Goal: Task Accomplishment & Management: Manage account settings

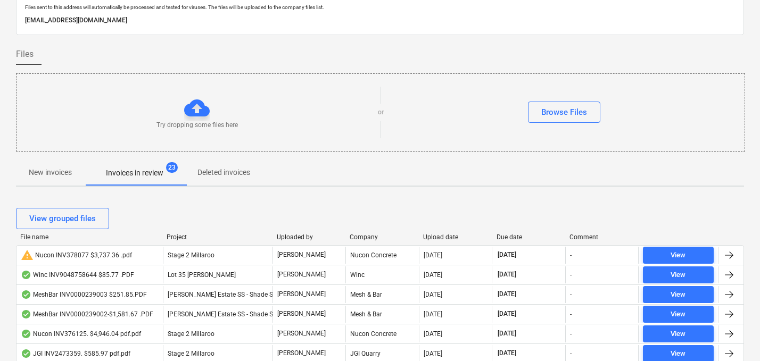
scroll to position [44, 0]
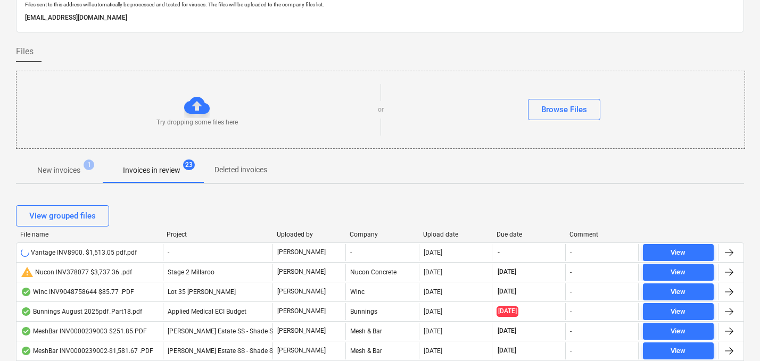
scroll to position [64, 0]
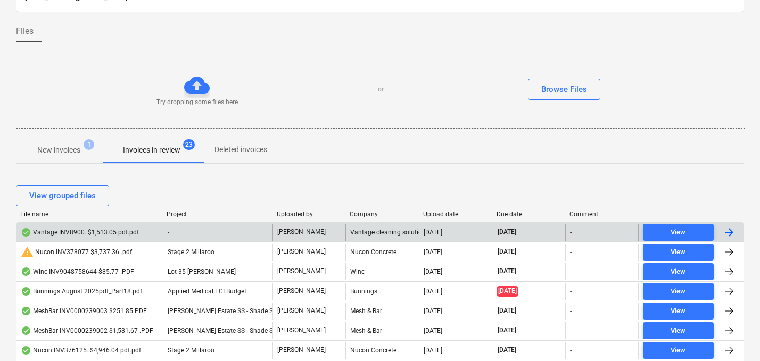
click at [82, 232] on div "Vantage INV8900. $1,513.05 pdf.pdf" at bounding box center [80, 232] width 118 height 9
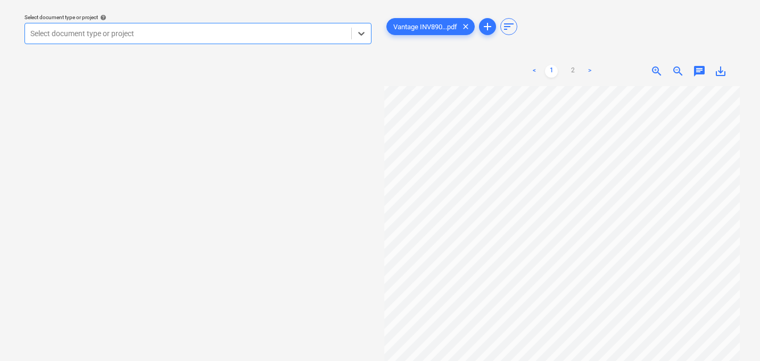
scroll to position [22, 29]
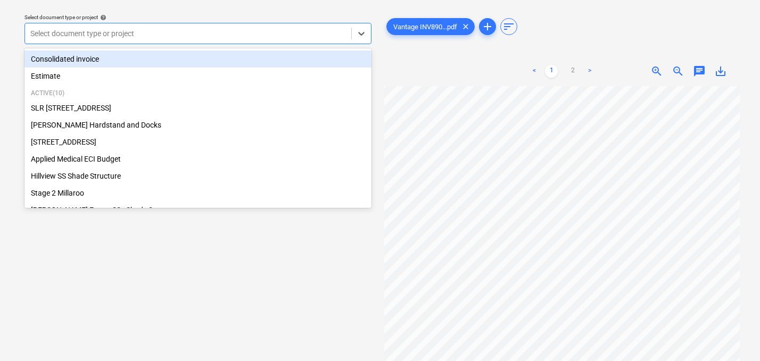
click at [229, 38] on div at bounding box center [188, 33] width 316 height 11
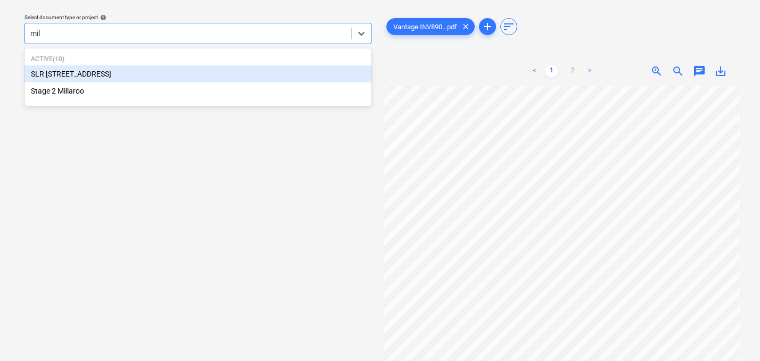
type input "mill"
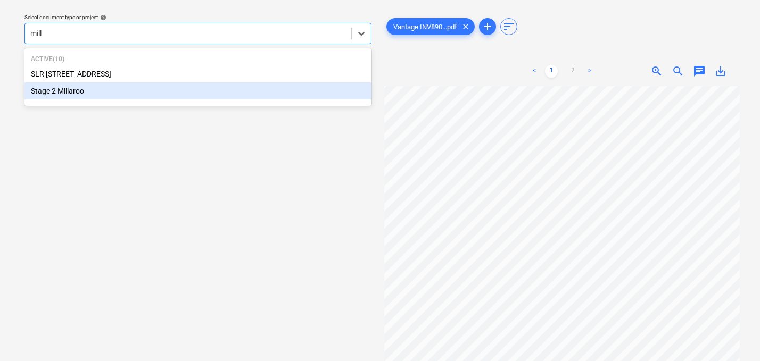
click at [128, 87] on div "Stage 2 Millaroo" at bounding box center [197, 90] width 347 height 17
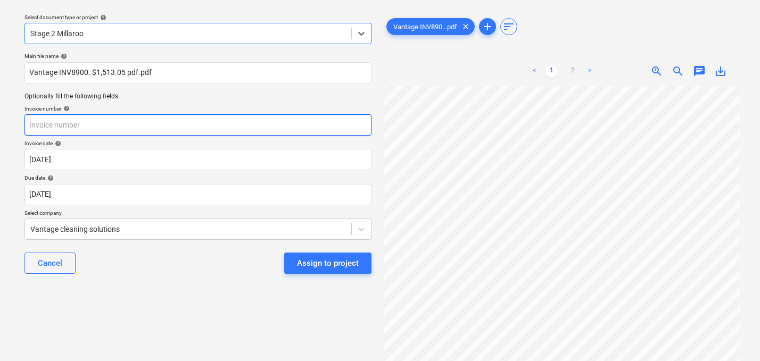
click at [113, 131] on input "text" at bounding box center [197, 124] width 347 height 21
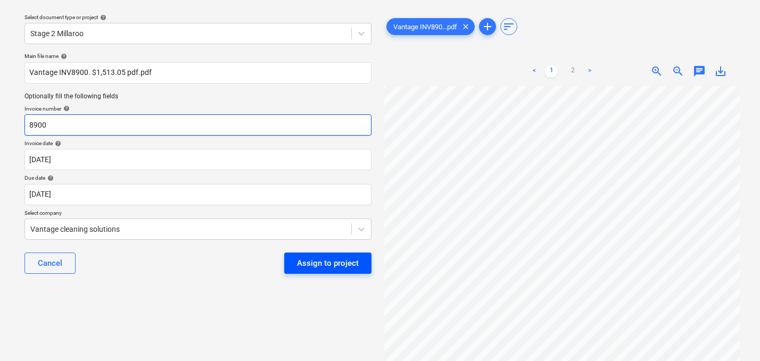
type input "8900"
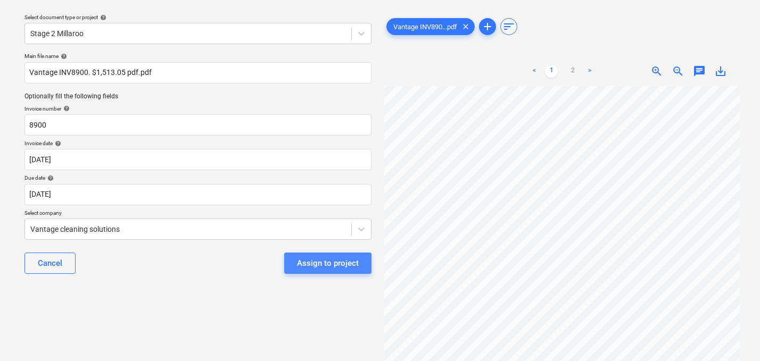
click at [329, 267] on div "Assign to project" at bounding box center [328, 263] width 62 height 14
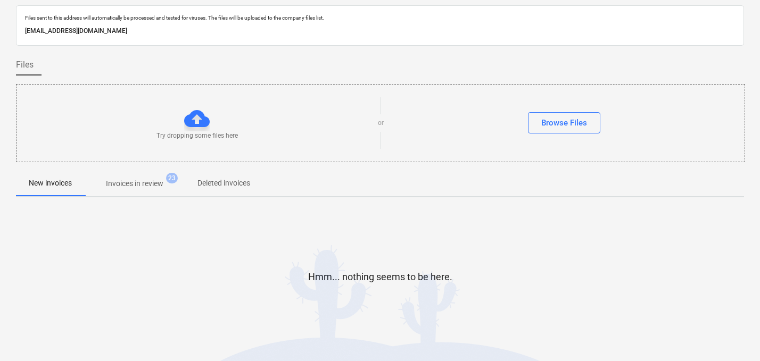
click at [127, 180] on p "Invoices in review" at bounding box center [134, 183] width 57 height 11
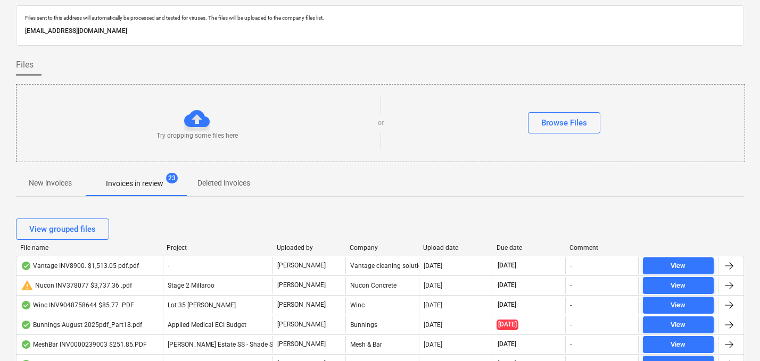
click at [442, 248] on div "Upload date" at bounding box center [455, 247] width 65 height 7
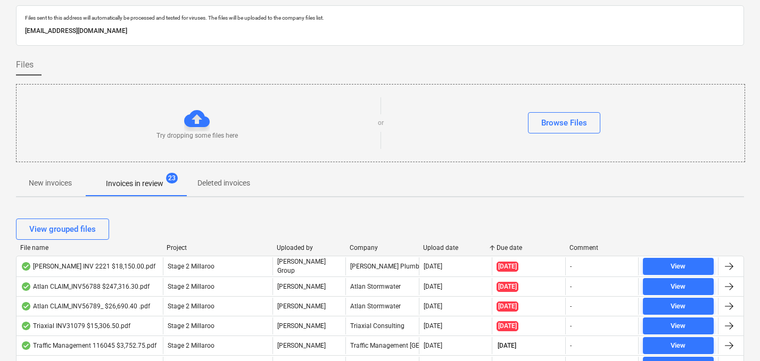
click at [441, 251] on div "Upload date" at bounding box center [455, 247] width 65 height 7
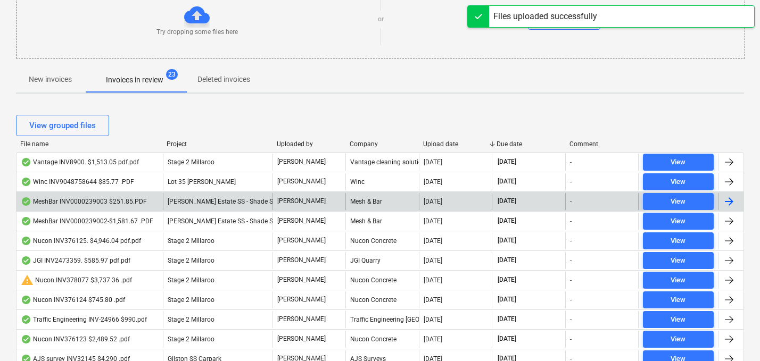
scroll to position [8, 0]
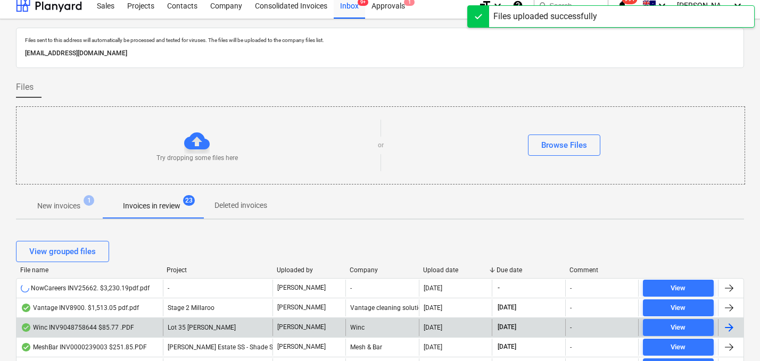
scroll to position [112, 0]
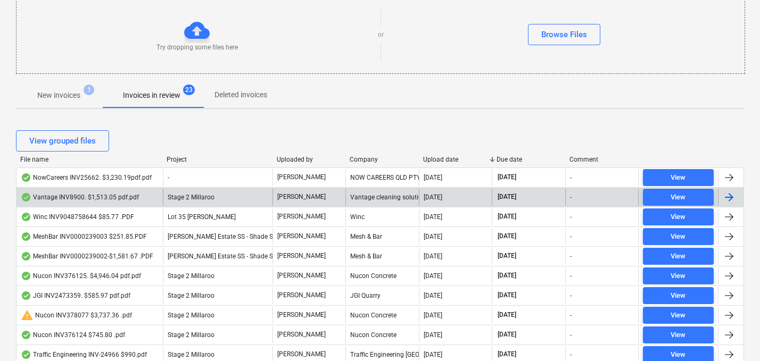
scroll to position [119, 0]
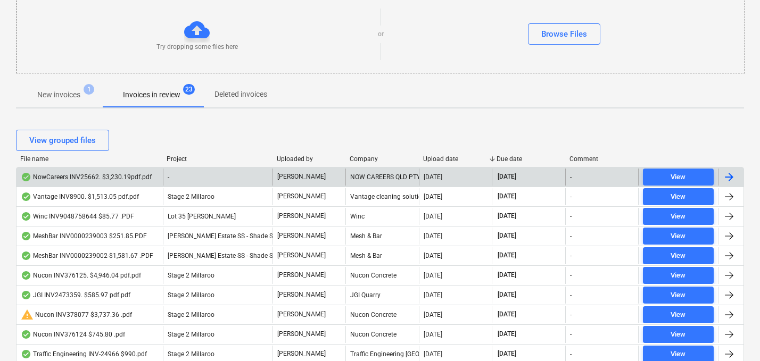
click at [116, 176] on div "NowCareers INV25662. $3,230.19pdf.pdf" at bounding box center [86, 177] width 131 height 9
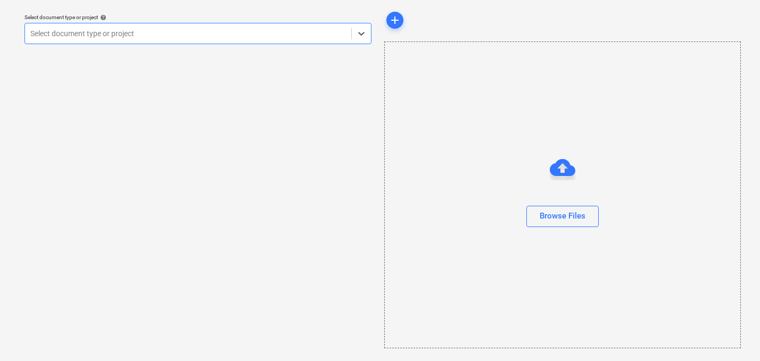
scroll to position [30, 0]
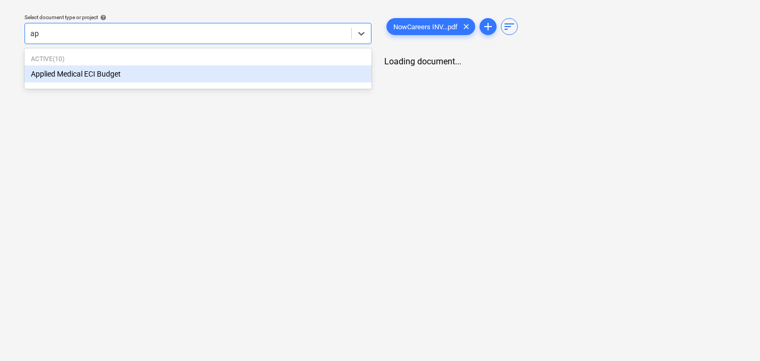
type input "app"
click at [95, 76] on div "Applied Medical ECI Budget" at bounding box center [197, 73] width 347 height 17
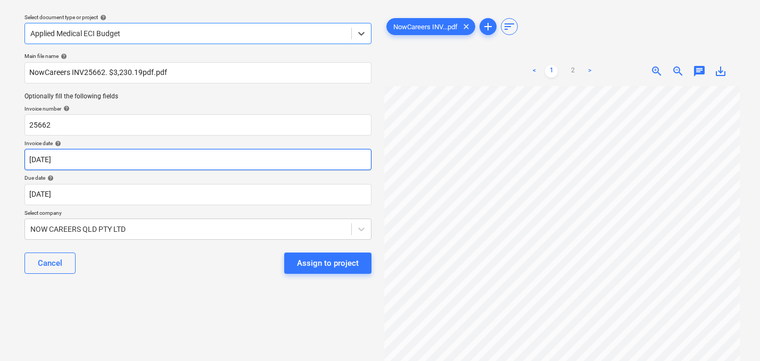
click at [88, 159] on body "Sales Projects Contacts Company Consolidated Invoices Inbox 9+ Approvals 1 form…" at bounding box center [380, 150] width 760 height 361
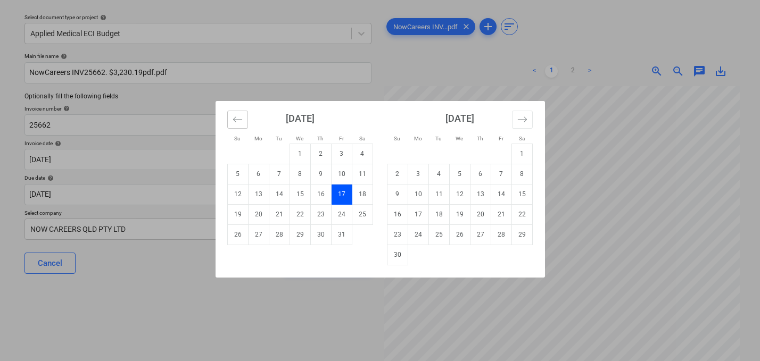
click at [231, 120] on button "Move backward to switch to the previous month." at bounding box center [237, 120] width 21 height 18
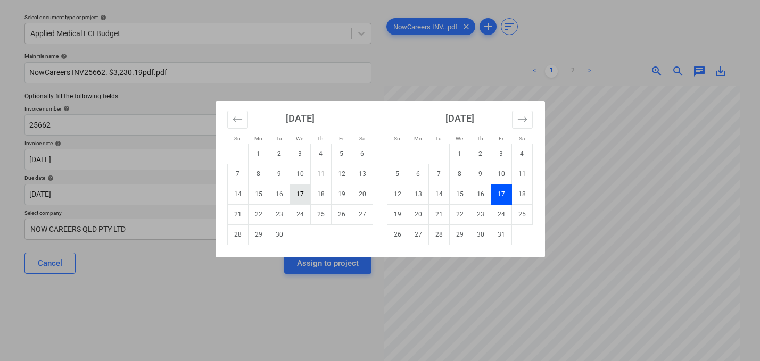
click at [296, 193] on td "17" at bounding box center [299, 194] width 21 height 20
type input "[DATE]"
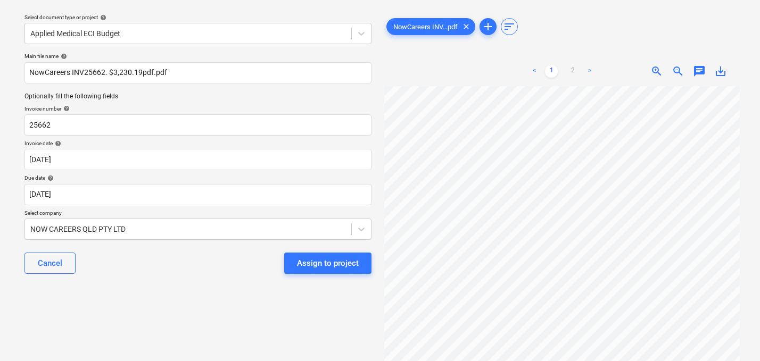
scroll to position [38, 0]
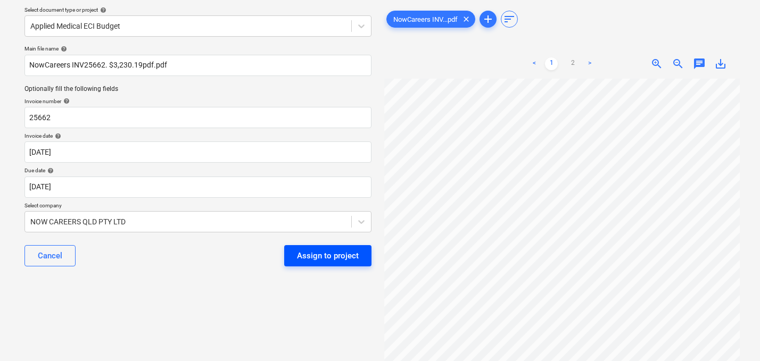
click at [330, 254] on div "Assign to project" at bounding box center [328, 256] width 62 height 14
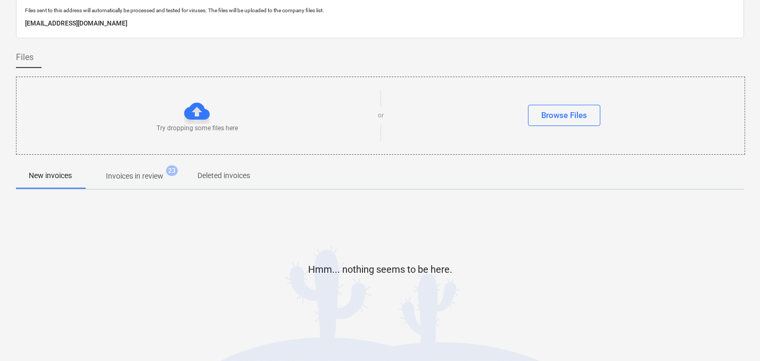
scroll to position [13, 0]
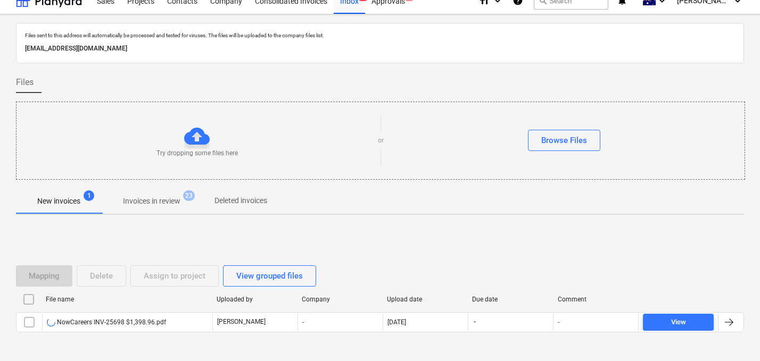
scroll to position [52, 0]
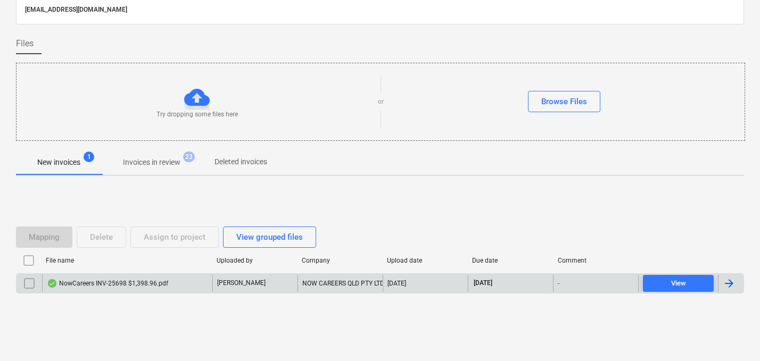
click at [146, 283] on div "NowCareers INV-25698 $1,398.96.pdf" at bounding box center [107, 283] width 121 height 9
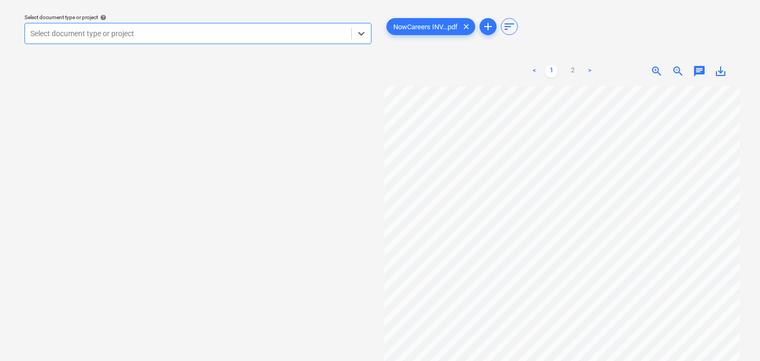
scroll to position [45, 46]
click at [199, 37] on div at bounding box center [188, 33] width 316 height 11
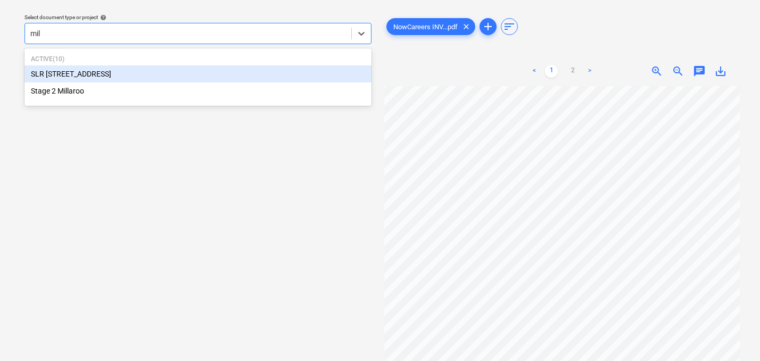
type input "mill"
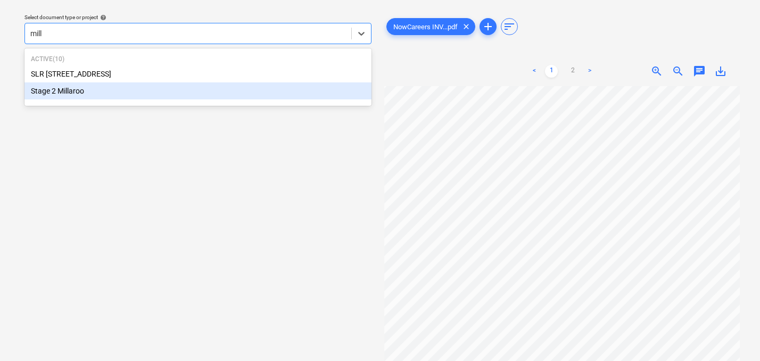
click at [119, 93] on div "Stage 2 Millaroo" at bounding box center [197, 90] width 347 height 17
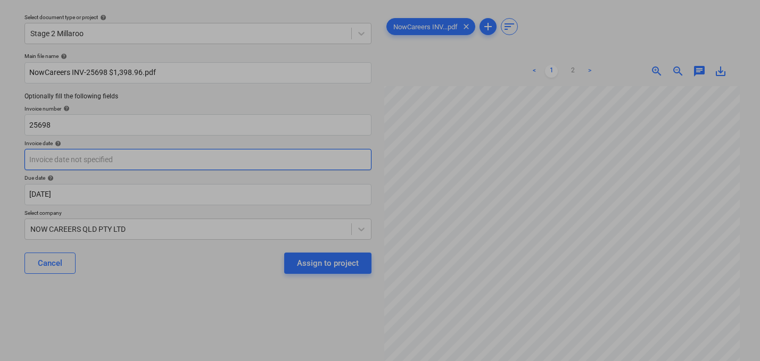
click at [139, 165] on body "Sales Projects Contacts Company Consolidated Invoices Inbox 9+ Approvals 1 form…" at bounding box center [380, 150] width 760 height 361
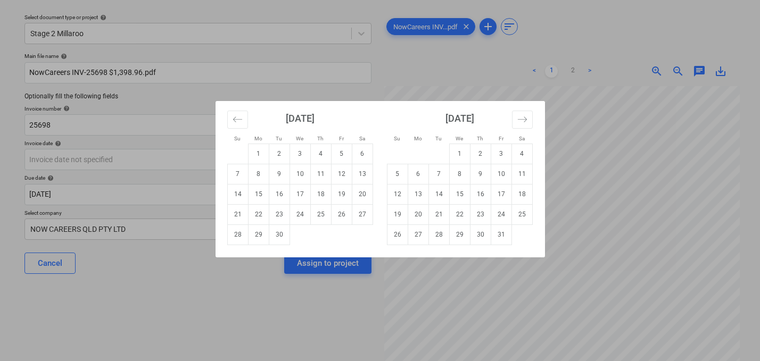
click at [429, 63] on div "Su Mo Tu We Th Fr Sa Su Mo Tu We Th Fr Sa [DATE] 1 2 3 4 5 6 7 8 9 10 11 12 13 …" at bounding box center [380, 180] width 760 height 361
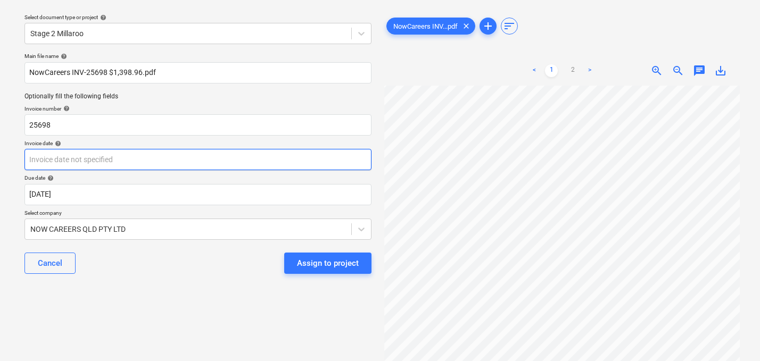
click at [110, 154] on body "Sales Projects Contacts Company Consolidated Invoices Inbox 9+ Approvals 1 form…" at bounding box center [380, 150] width 760 height 361
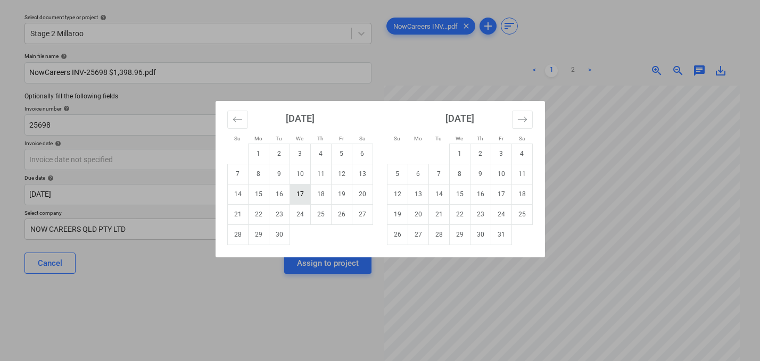
click at [300, 192] on td "17" at bounding box center [299, 194] width 21 height 20
type input "[DATE]"
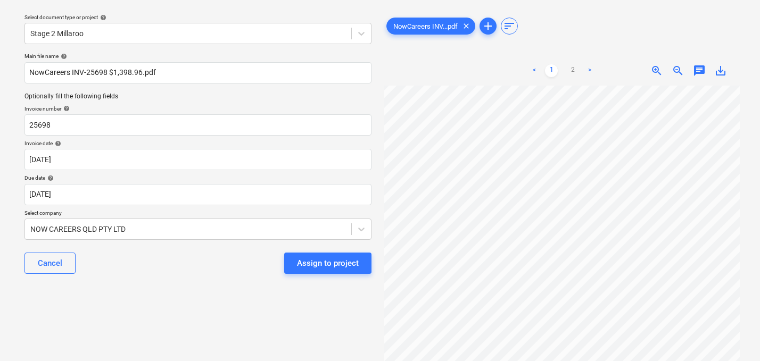
scroll to position [236, 46]
click at [306, 263] on div "Assign to project" at bounding box center [328, 263] width 62 height 14
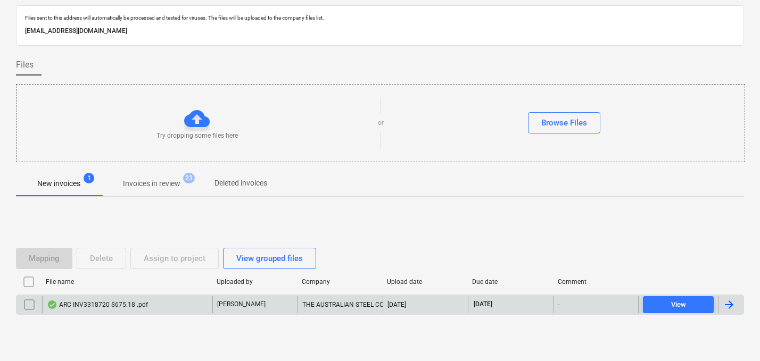
click at [111, 310] on div "ARC INV3318720 $675.18 .pdf" at bounding box center [127, 304] width 170 height 17
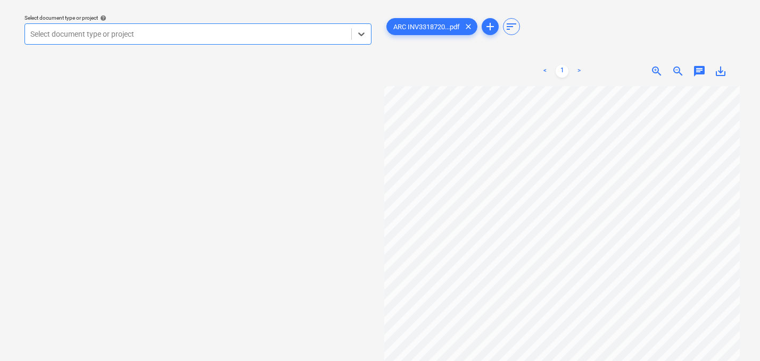
scroll to position [119, 3]
click at [196, 37] on div at bounding box center [188, 34] width 316 height 11
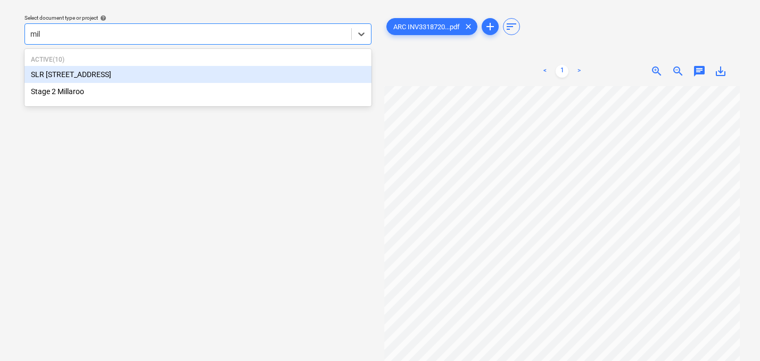
type input "mill"
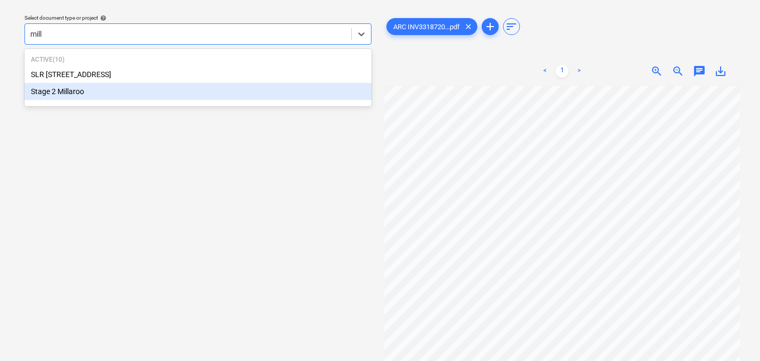
click at [99, 92] on div "Stage 2 Millaroo" at bounding box center [197, 91] width 347 height 17
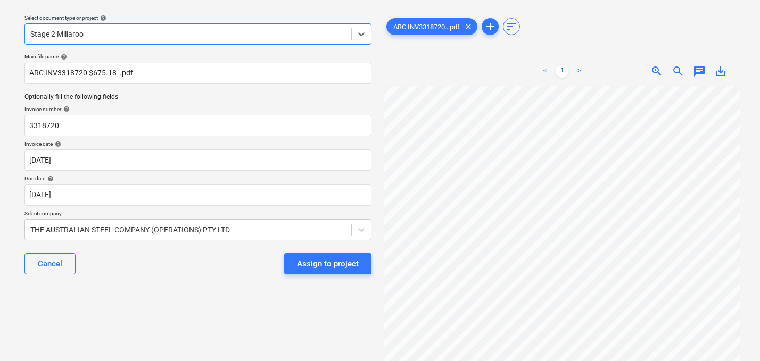
scroll to position [59, 0]
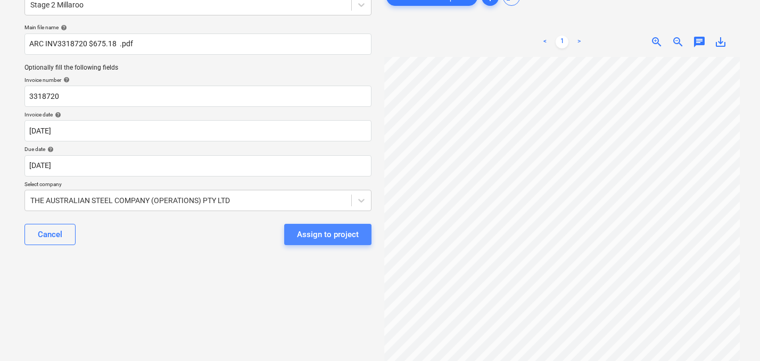
click at [322, 236] on div "Assign to project" at bounding box center [328, 235] width 62 height 14
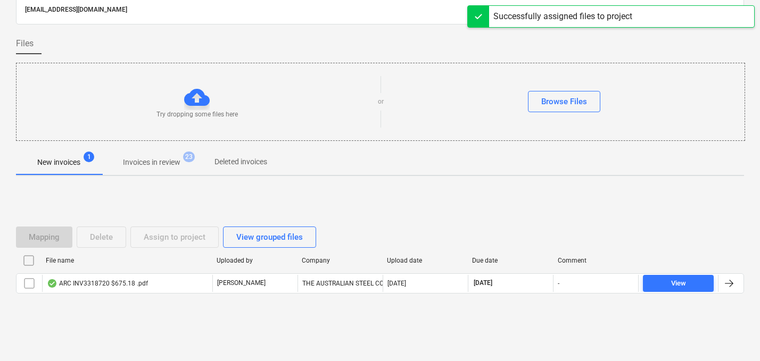
scroll to position [52, 0]
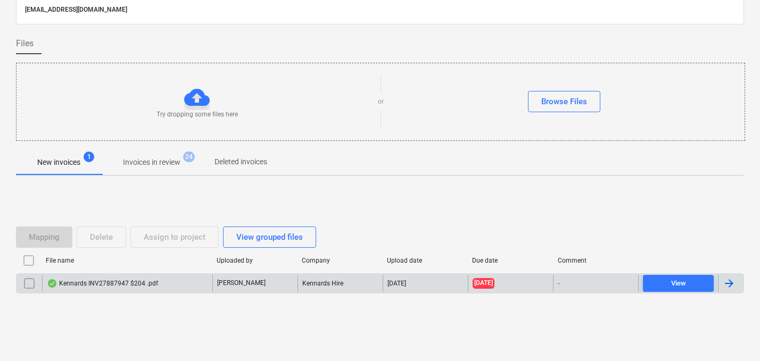
click at [110, 284] on div "Kennards INV27887947 $204 .pdf" at bounding box center [102, 283] width 111 height 9
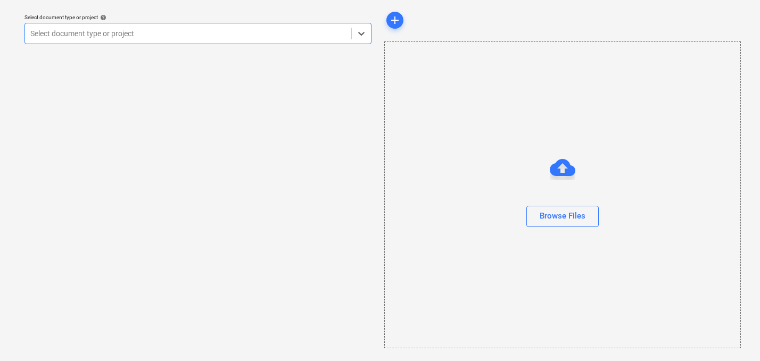
scroll to position [30, 0]
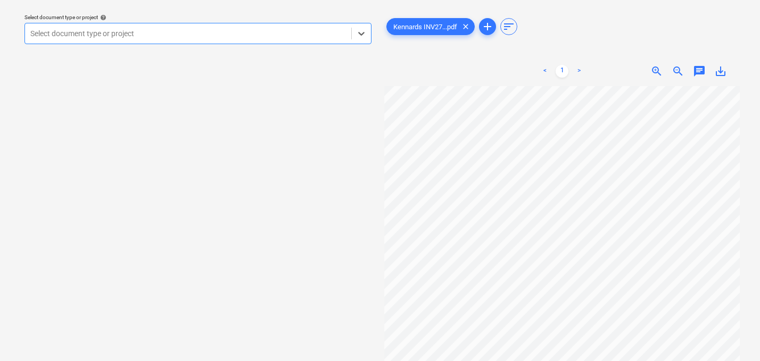
click at [216, 32] on div at bounding box center [188, 33] width 316 height 11
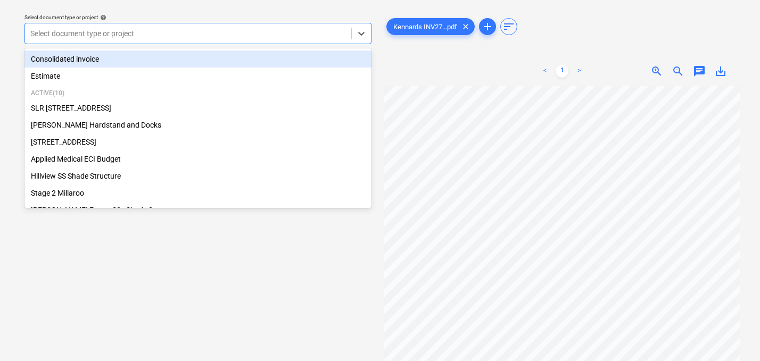
type input "m"
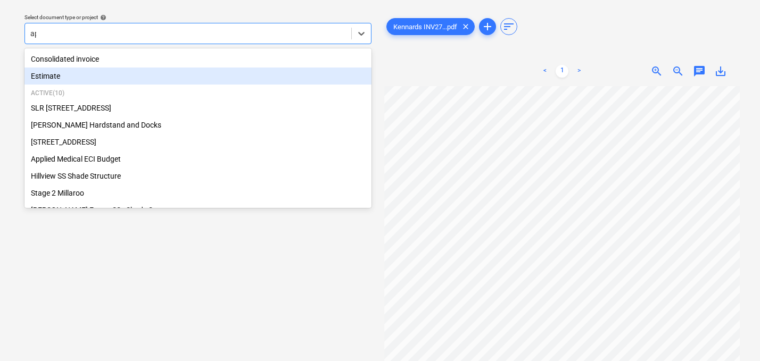
type input "app"
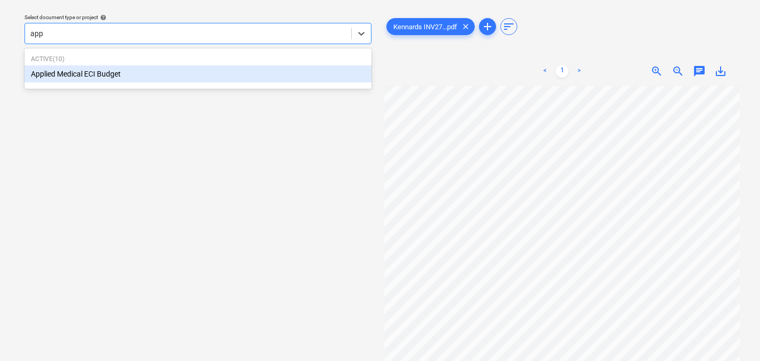
click at [145, 70] on div "Applied Medical ECI Budget" at bounding box center [197, 73] width 347 height 17
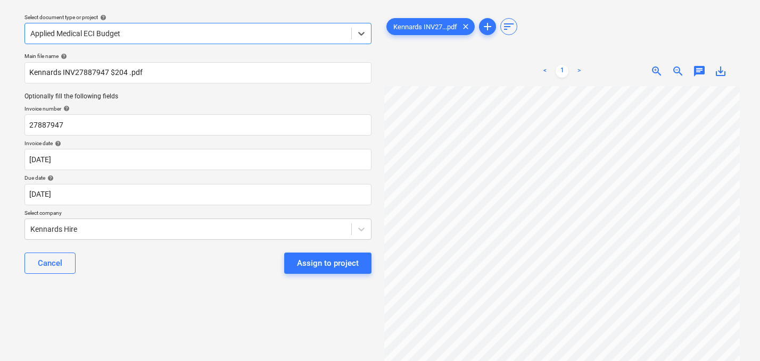
scroll to position [0, 45]
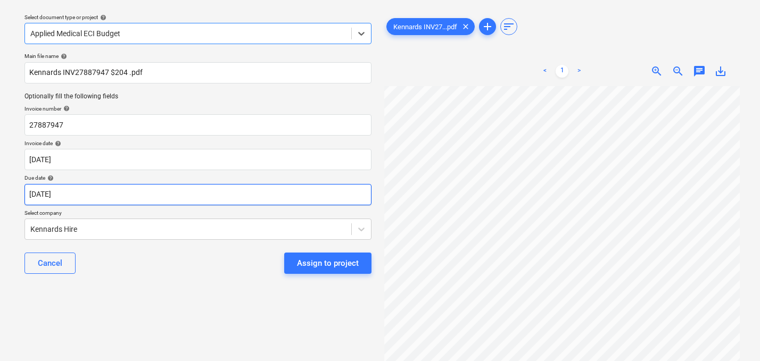
click at [137, 195] on body "Sales Projects Contacts Company Consolidated Invoices Inbox 9+ Approvals 1 form…" at bounding box center [380, 150] width 760 height 361
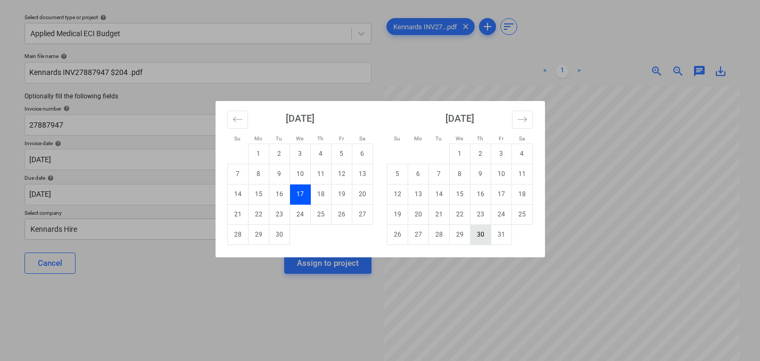
click at [477, 231] on td "30" at bounding box center [480, 235] width 21 height 20
type input "[DATE]"
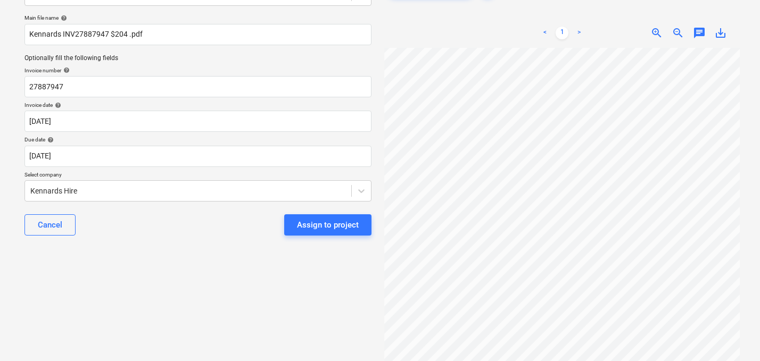
scroll to position [73, 0]
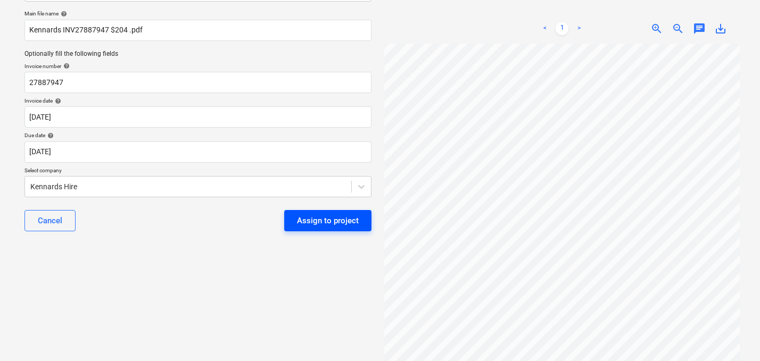
click at [327, 230] on button "Assign to project" at bounding box center [327, 220] width 87 height 21
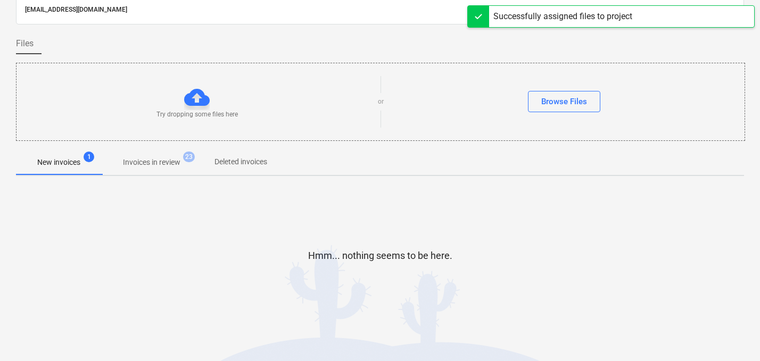
click at [165, 172] on button "Invoices in review 23" at bounding box center [152, 163] width 100 height 26
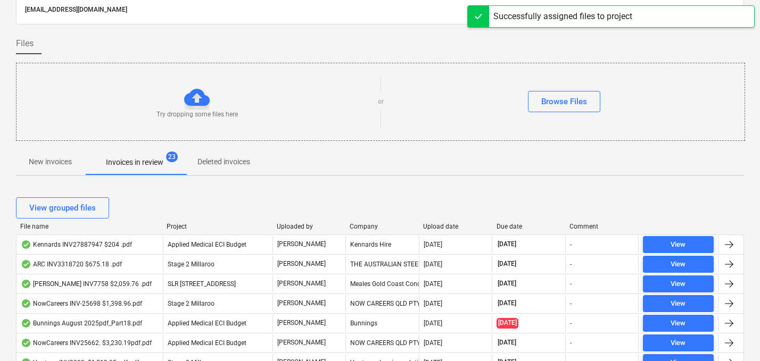
scroll to position [56, 0]
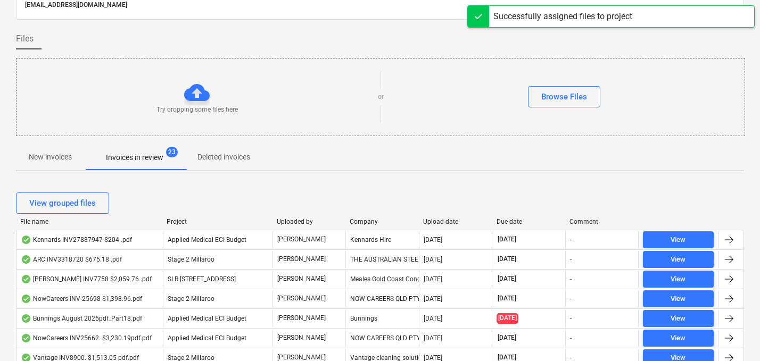
click at [503, 217] on div "View grouped files" at bounding box center [380, 203] width 728 height 30
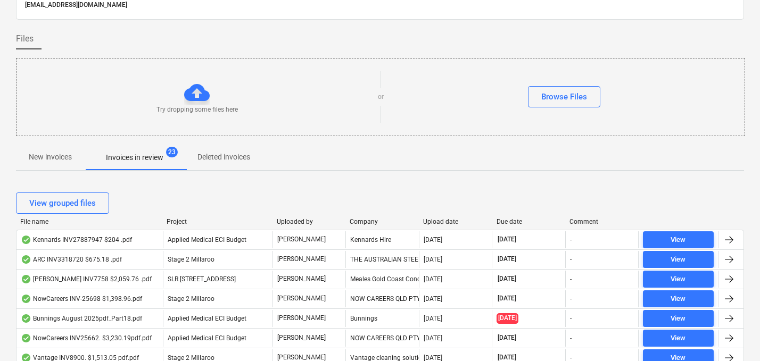
click at [512, 221] on div "Due date" at bounding box center [528, 221] width 65 height 7
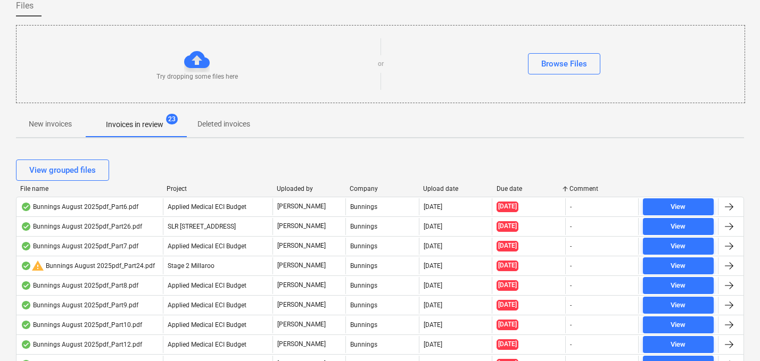
scroll to position [0, 0]
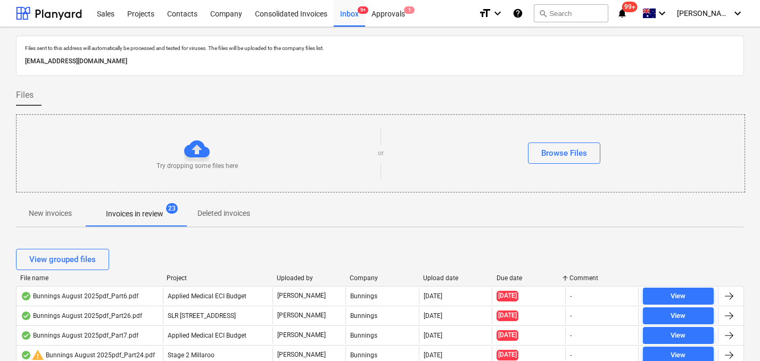
click at [433, 275] on div "Upload date" at bounding box center [455, 278] width 65 height 7
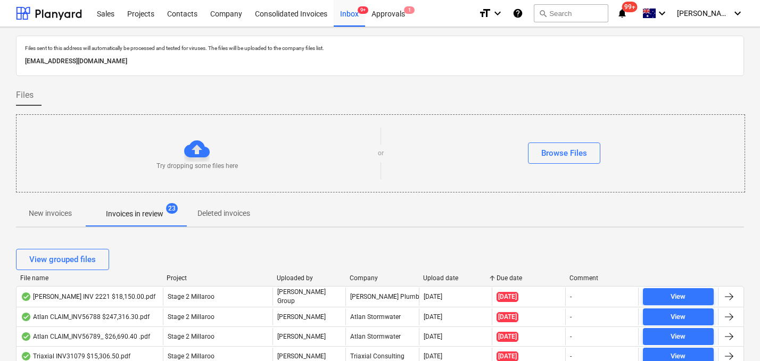
click at [591, 54] on div "[EMAIL_ADDRESS][DOMAIN_NAME]" at bounding box center [380, 61] width 714 height 15
click at [522, 88] on div "Files" at bounding box center [380, 95] width 728 height 21
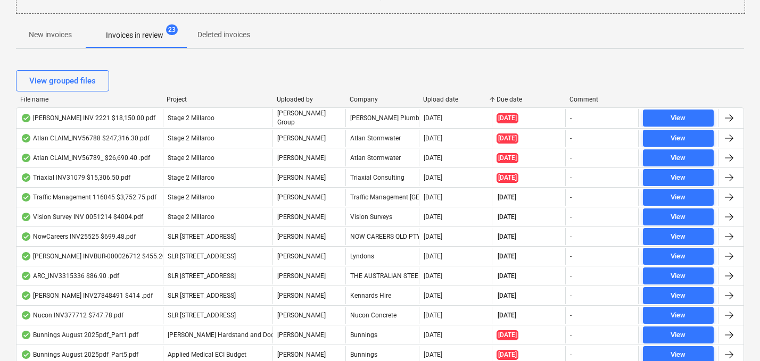
scroll to position [168, 0]
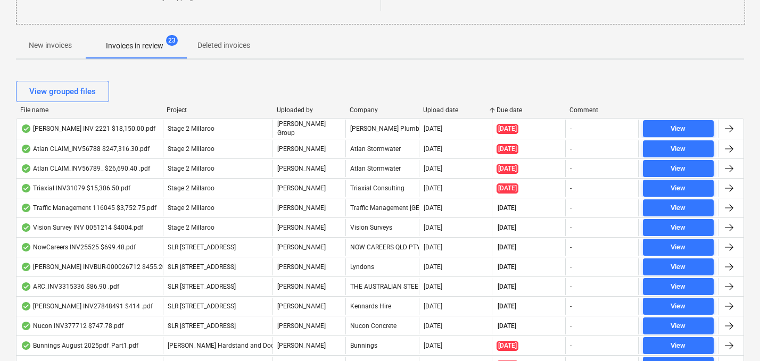
click at [508, 110] on div "Due date" at bounding box center [528, 109] width 65 height 7
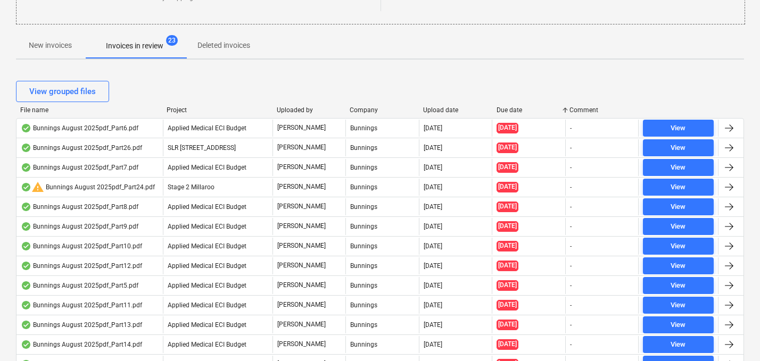
click at [427, 47] on div "New invoices Invoices in review 23 Deleted invoices" at bounding box center [380, 46] width 728 height 26
click at [453, 107] on div "Upload date" at bounding box center [455, 109] width 65 height 7
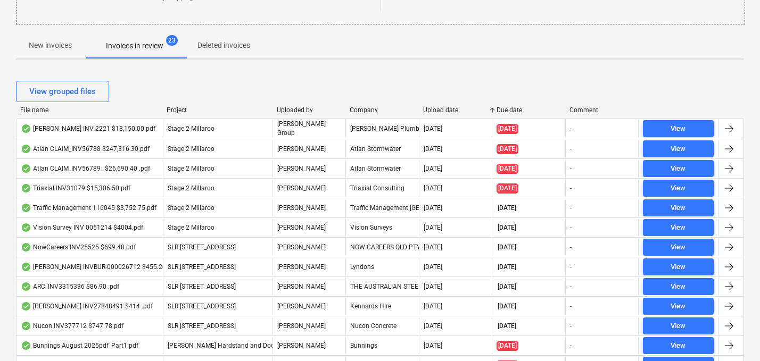
click at [453, 108] on div "Upload date" at bounding box center [455, 109] width 65 height 7
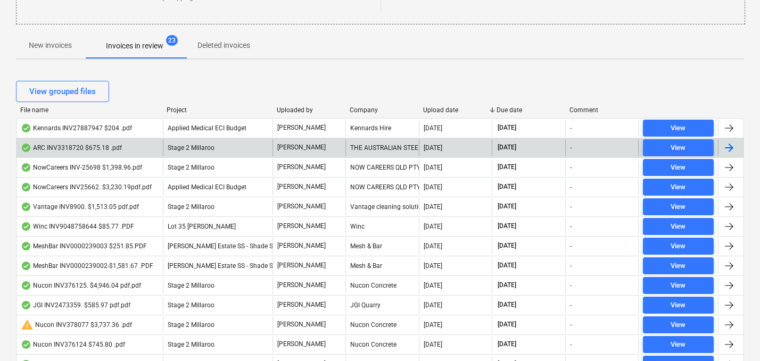
scroll to position [0, 0]
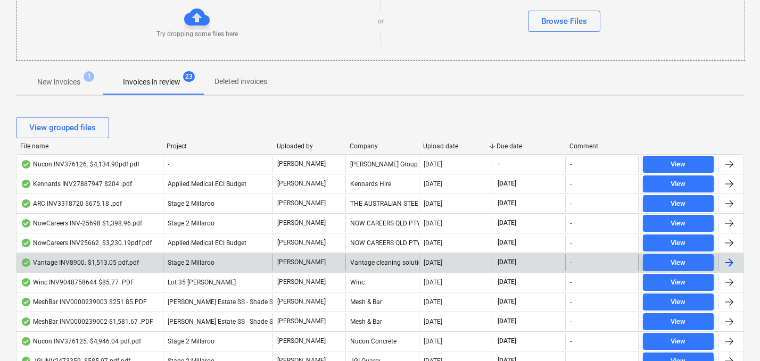
scroll to position [135, 0]
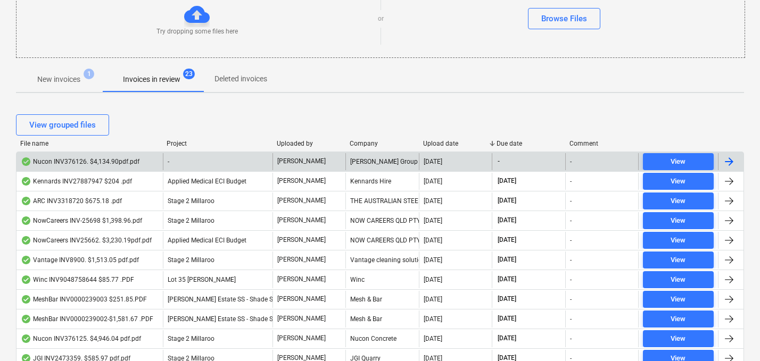
click at [79, 159] on div "Nucon INV376126. $4,134.90pdf.pdf" at bounding box center [80, 162] width 119 height 9
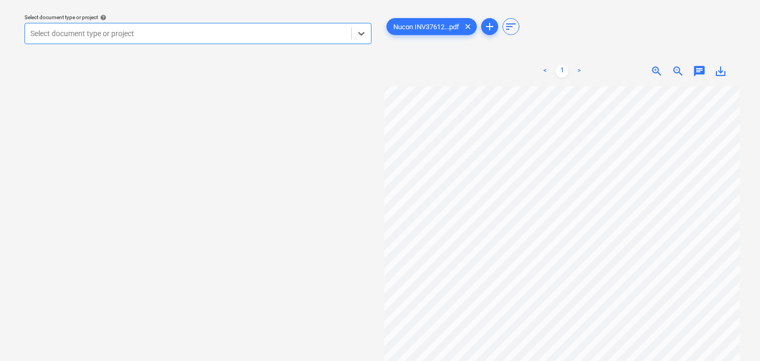
scroll to position [0, 57]
click at [183, 39] on div "Select document type or project" at bounding box center [188, 33] width 326 height 15
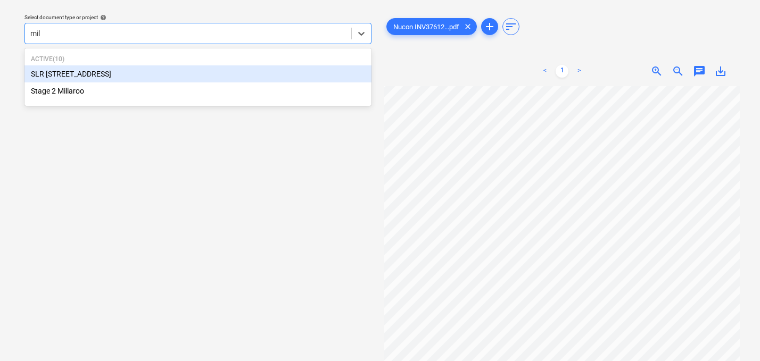
type input "mill"
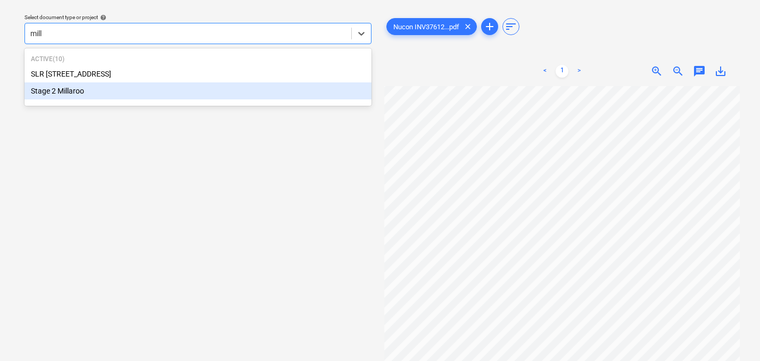
click at [79, 94] on div "Stage 2 Millaroo" at bounding box center [197, 90] width 347 height 17
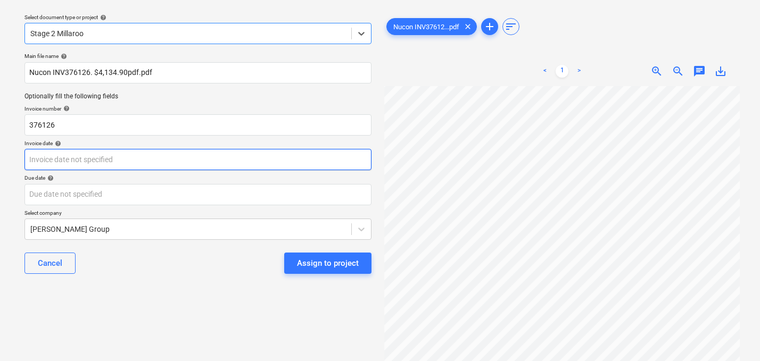
click at [119, 162] on body "Sales Projects Contacts Company Consolidated Invoices Inbox 9+ Approvals 1 form…" at bounding box center [380, 150] width 760 height 361
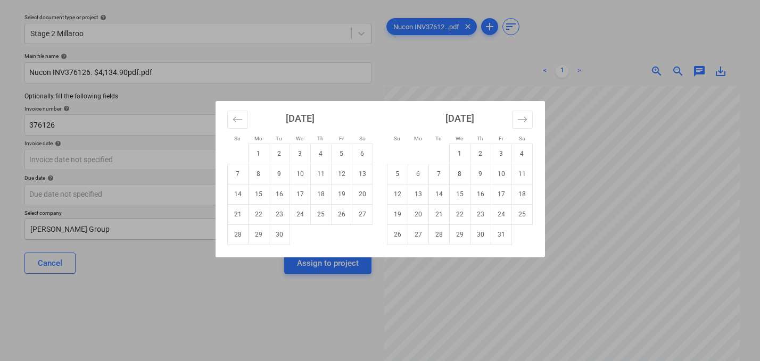
click at [344, 171] on td "12" at bounding box center [341, 174] width 21 height 20
type input "[DATE]"
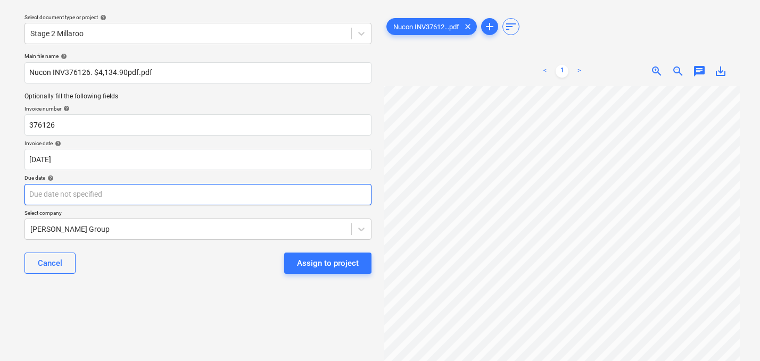
click at [176, 196] on body "Sales Projects Contacts Company Consolidated Invoices Inbox 9+ Approvals 1 form…" at bounding box center [380, 150] width 760 height 361
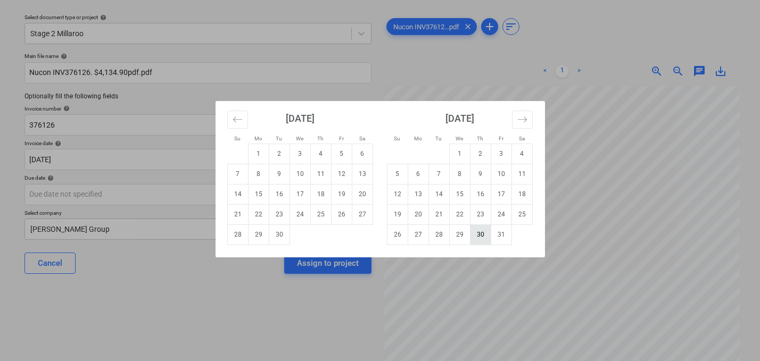
click at [480, 237] on td "30" at bounding box center [480, 235] width 21 height 20
type input "[DATE]"
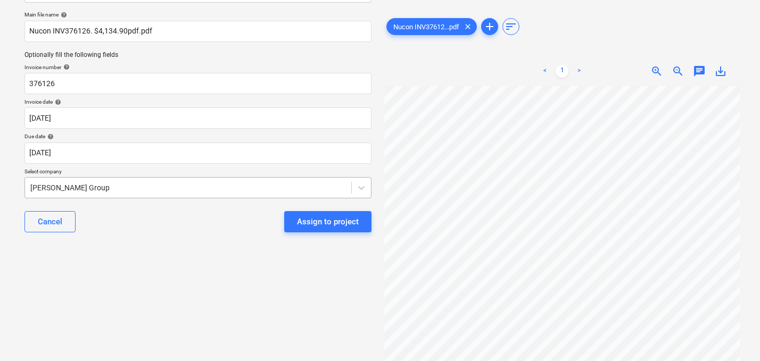
click at [91, 228] on body "Sales Projects Contacts Company Consolidated Invoices Inbox 9+ Approvals 1 form…" at bounding box center [380, 108] width 760 height 361
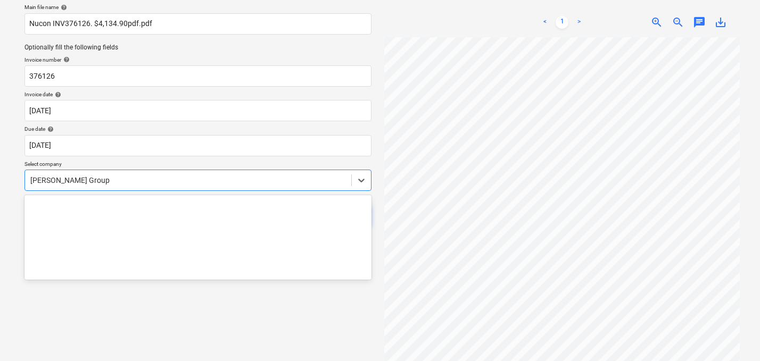
scroll to position [8828, 0]
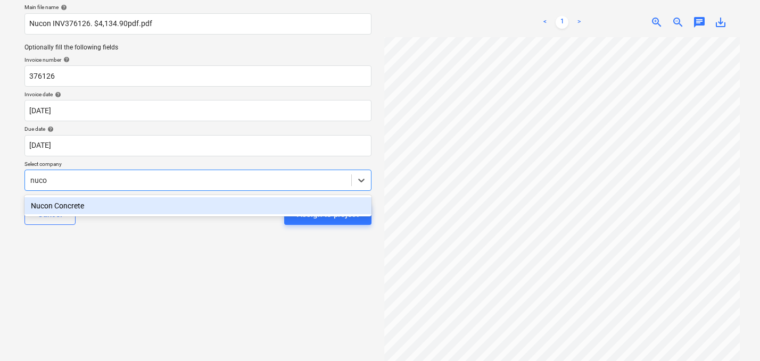
type input "nucon"
click at [42, 205] on div "Nucon Concrete" at bounding box center [197, 205] width 347 height 17
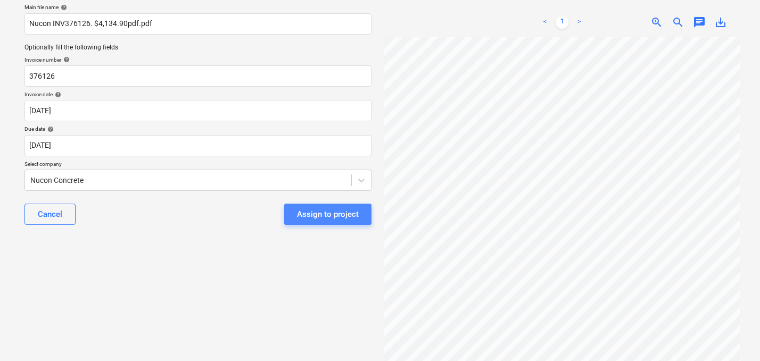
click at [309, 209] on div "Assign to project" at bounding box center [328, 215] width 62 height 14
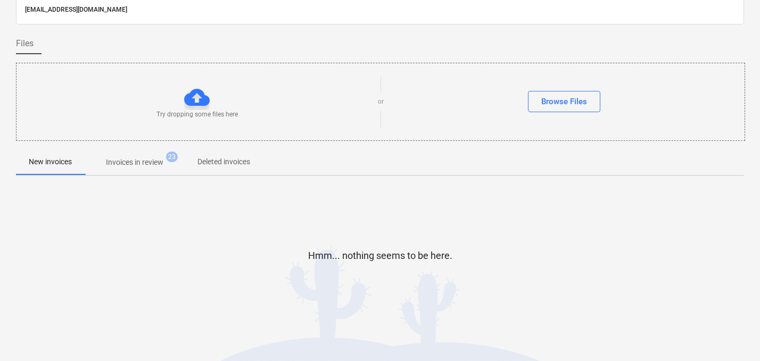
scroll to position [52, 0]
